Goal: Task Accomplishment & Management: Complete application form

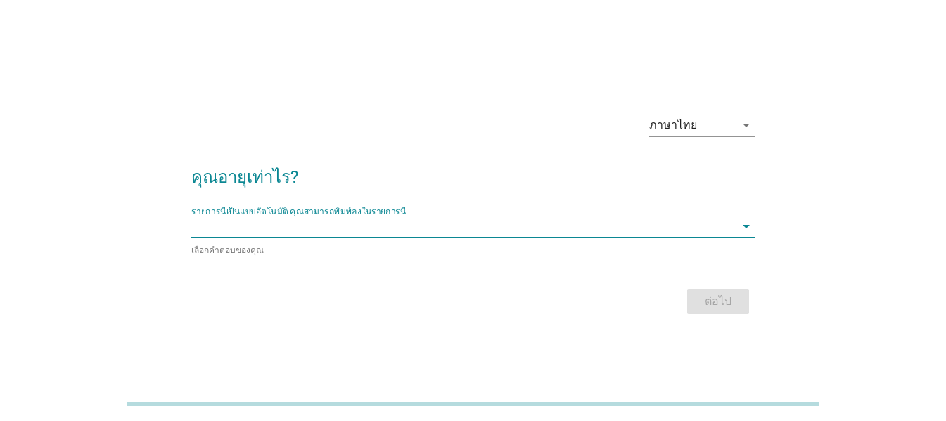
click at [511, 240] on div "รายการนี้เป็นแบบอัตโนมัติ [PERSON_NAME]พิมพ์ลงในรายการนี้ arrow_drop_down เลือก…" at bounding box center [472, 235] width 563 height 41
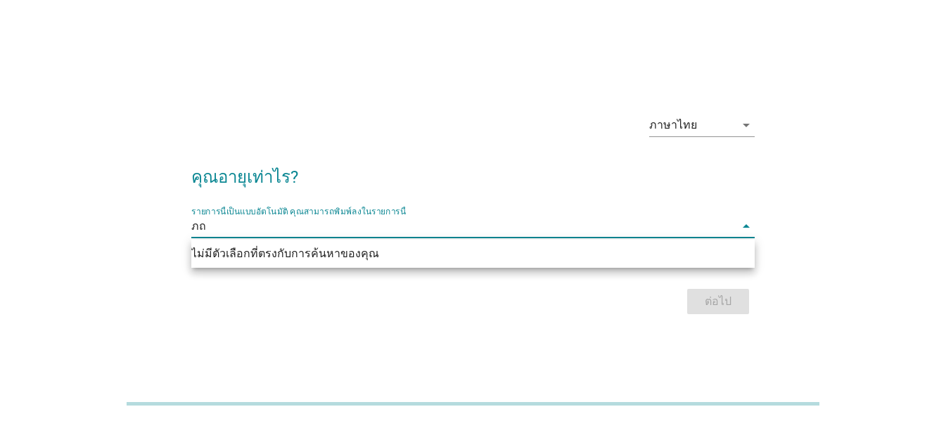
type input "ภ"
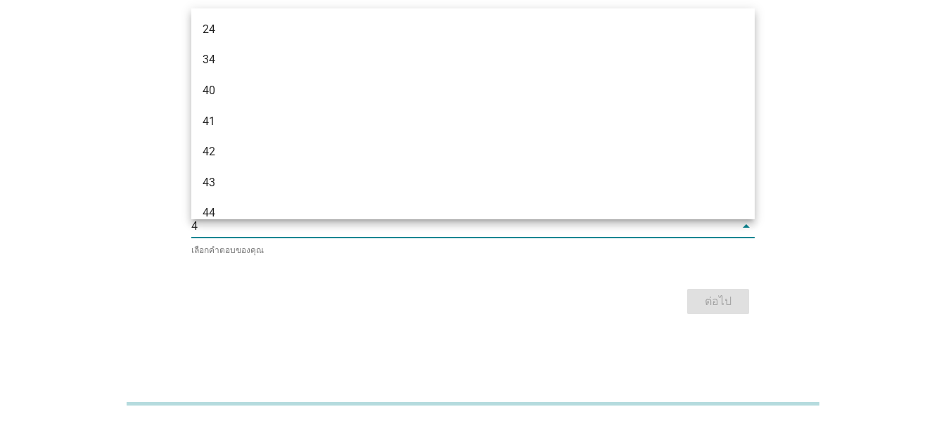
type input "45"
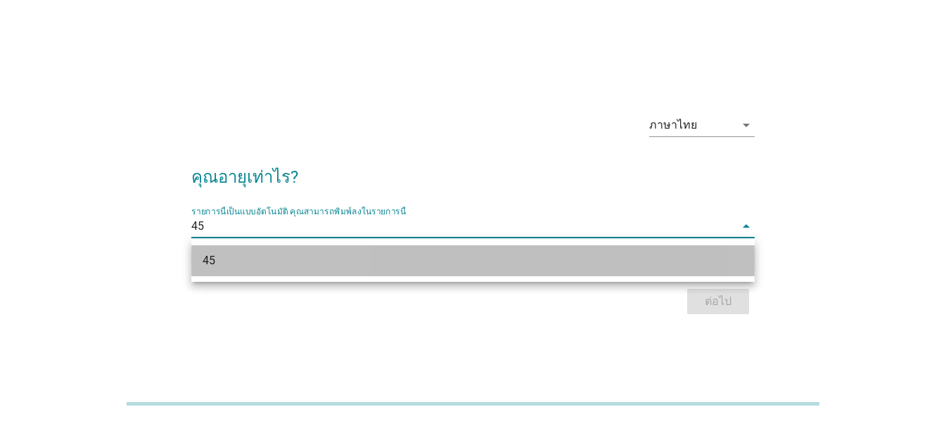
click at [658, 275] on div "45" at bounding box center [472, 260] width 563 height 31
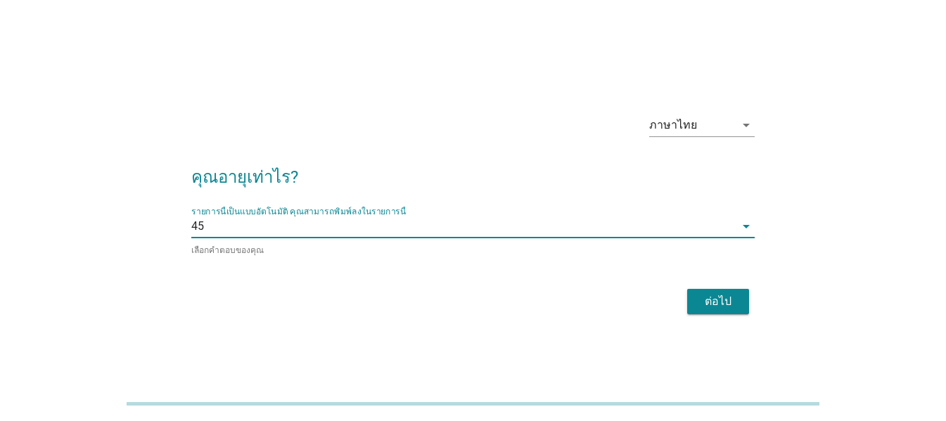
click at [708, 304] on div "ต่อไป" at bounding box center [717, 301] width 39 height 17
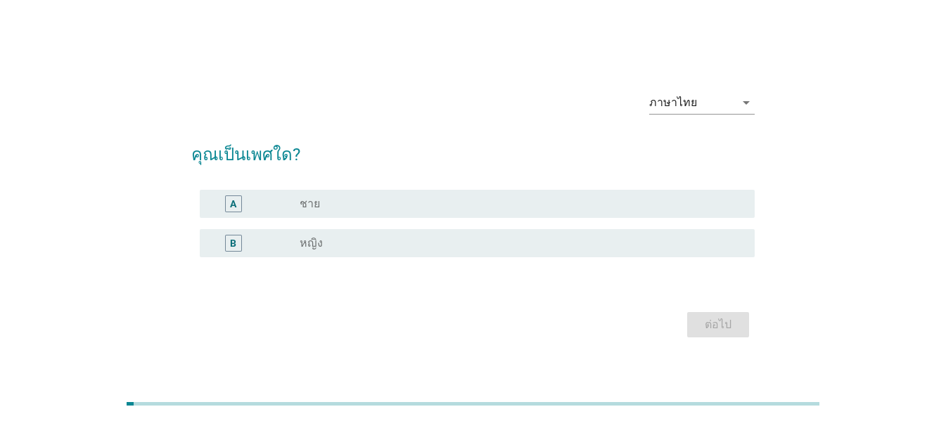
click at [483, 240] on div "radio_button_unchecked หญิง" at bounding box center [516, 243] width 433 height 14
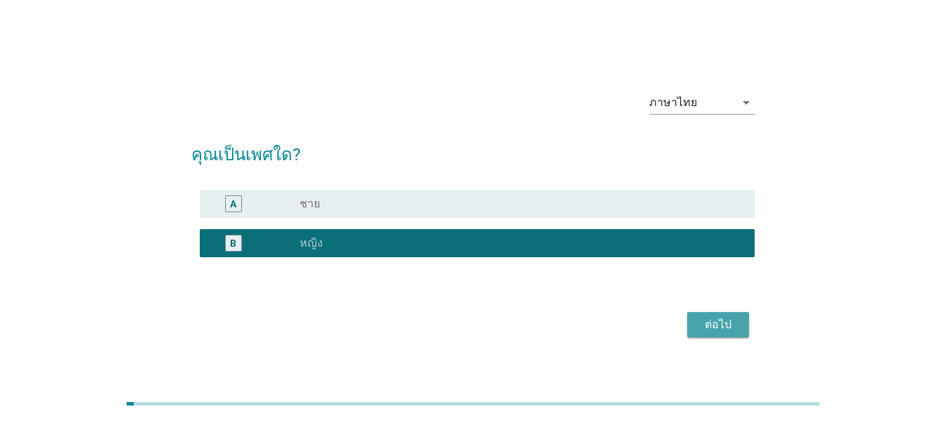
click at [711, 325] on div "ต่อไป" at bounding box center [717, 325] width 39 height 17
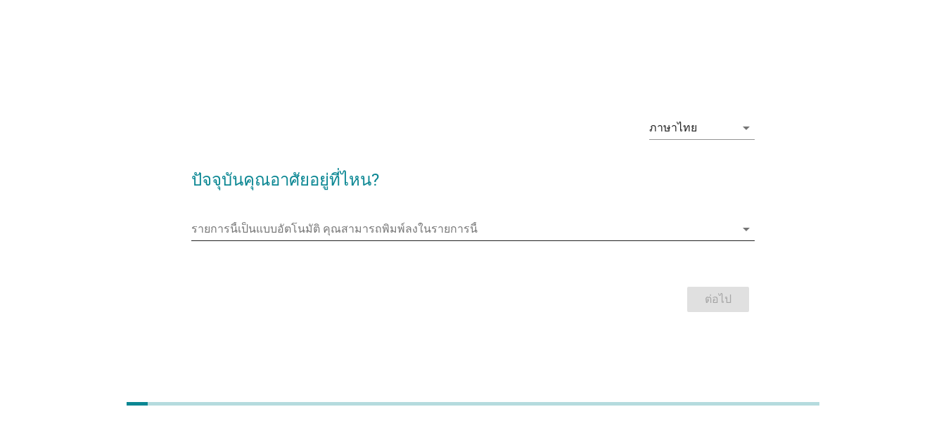
click at [437, 236] on input "รายการนี้เป็นแบบอัตโนมัติ คุณสามารถพิมพ์ลงในรายการนี้" at bounding box center [463, 229] width 544 height 23
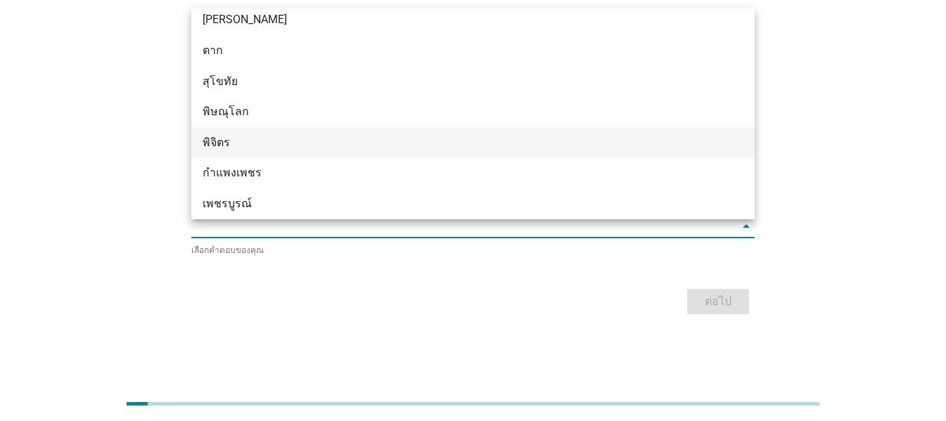
scroll to position [1027, 0]
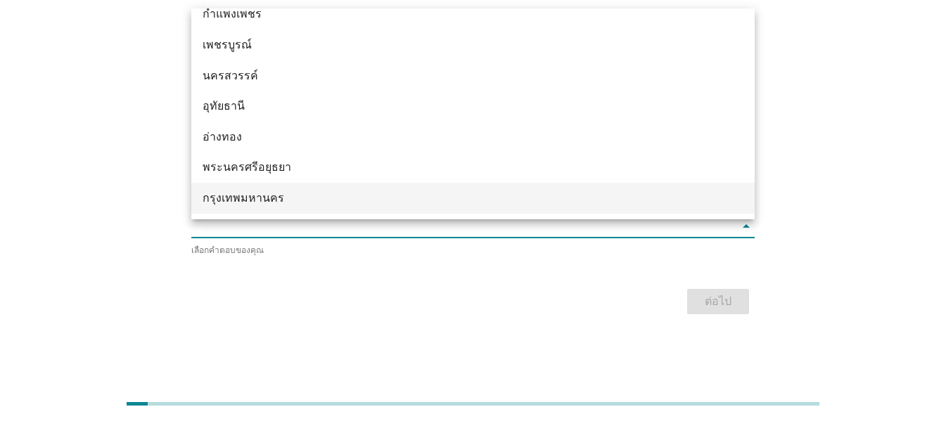
click at [396, 198] on div "กรุงเทพมหานคร" at bounding box center [451, 198] width 496 height 17
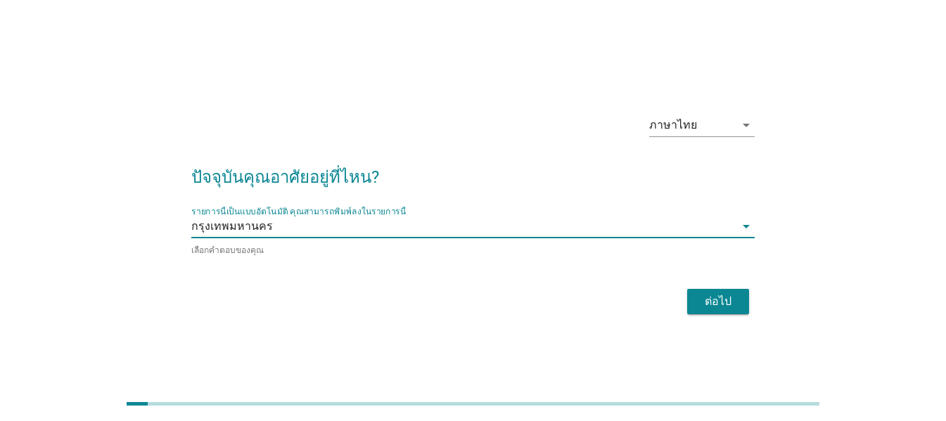
click at [736, 297] on div "ต่อไป" at bounding box center [717, 301] width 39 height 17
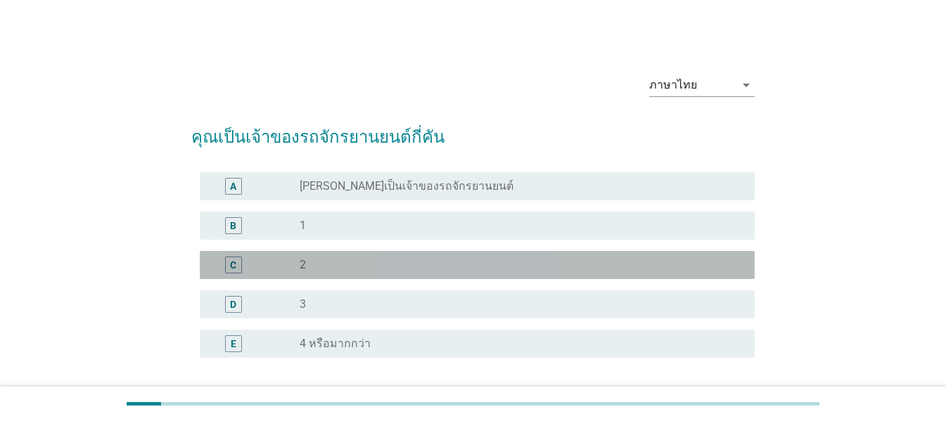
click at [350, 260] on div "radio_button_unchecked 2" at bounding box center [516, 265] width 433 height 14
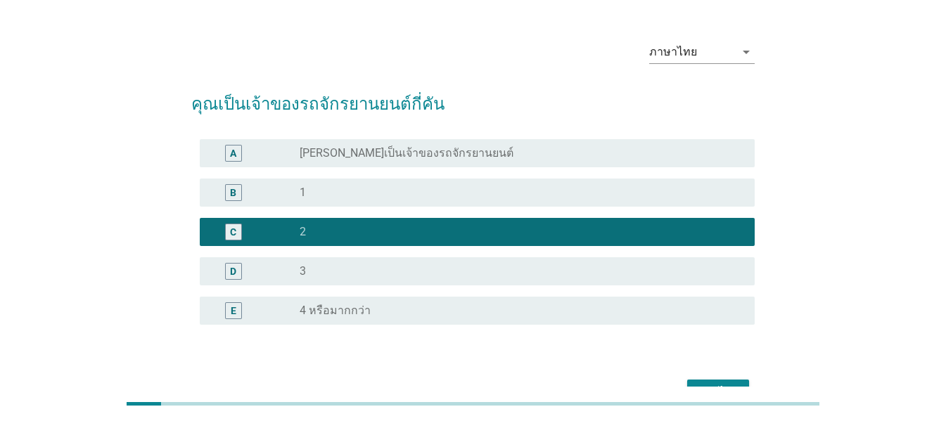
scroll to position [0, 0]
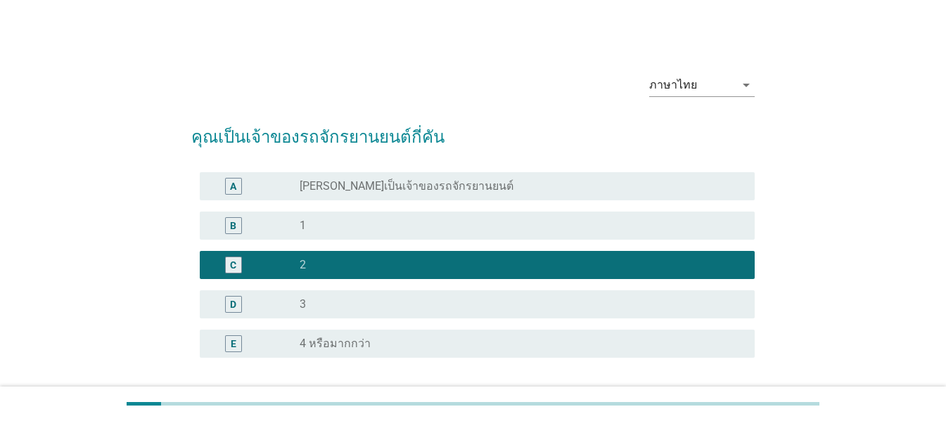
click at [396, 183] on label "[PERSON_NAME]เป็นเจ้าของรถจักรยานยนต์" at bounding box center [407, 186] width 214 height 14
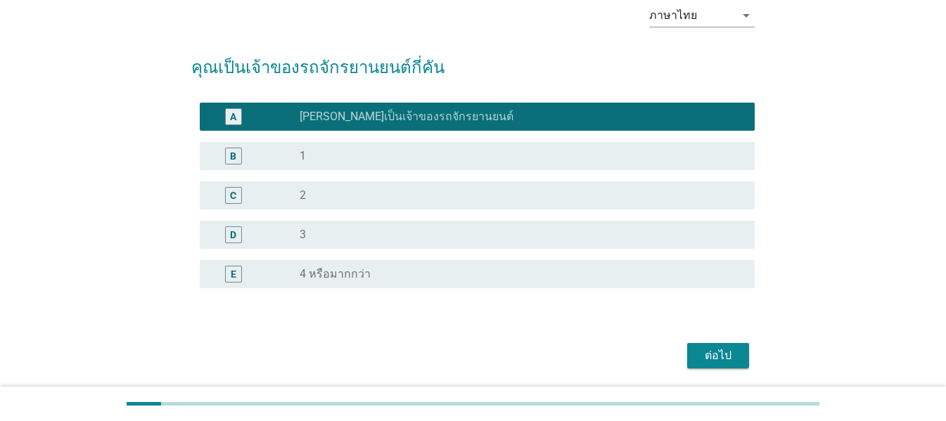
scroll to position [117, 0]
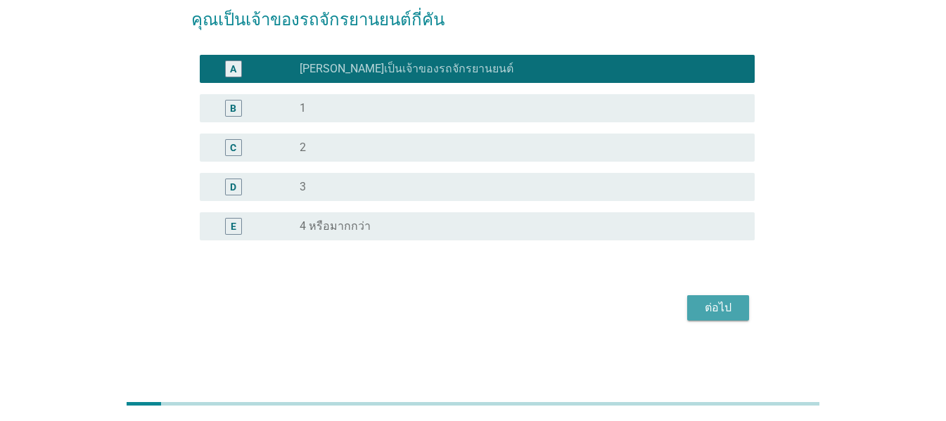
click at [721, 312] on div "ต่อไป" at bounding box center [717, 308] width 39 height 17
